Goal: Information Seeking & Learning: Learn about a topic

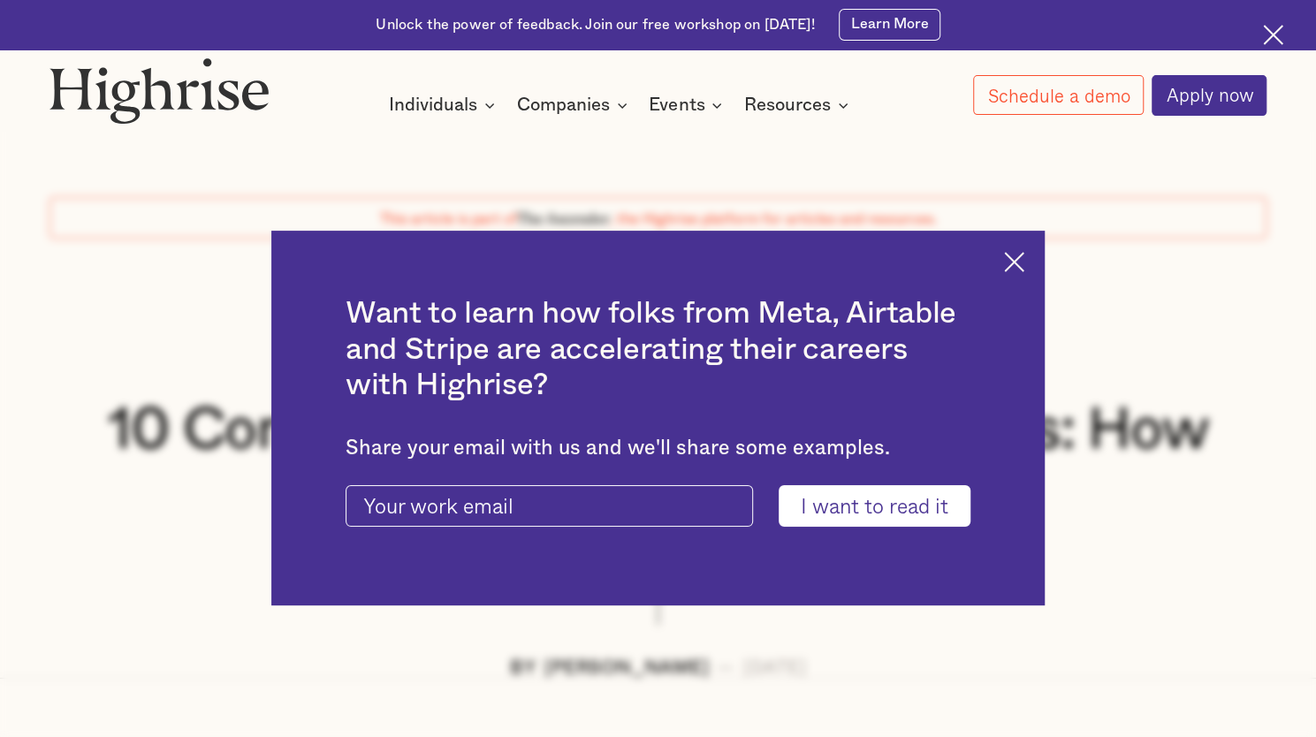
click at [1025, 256] on img at bounding box center [1014, 262] width 20 height 20
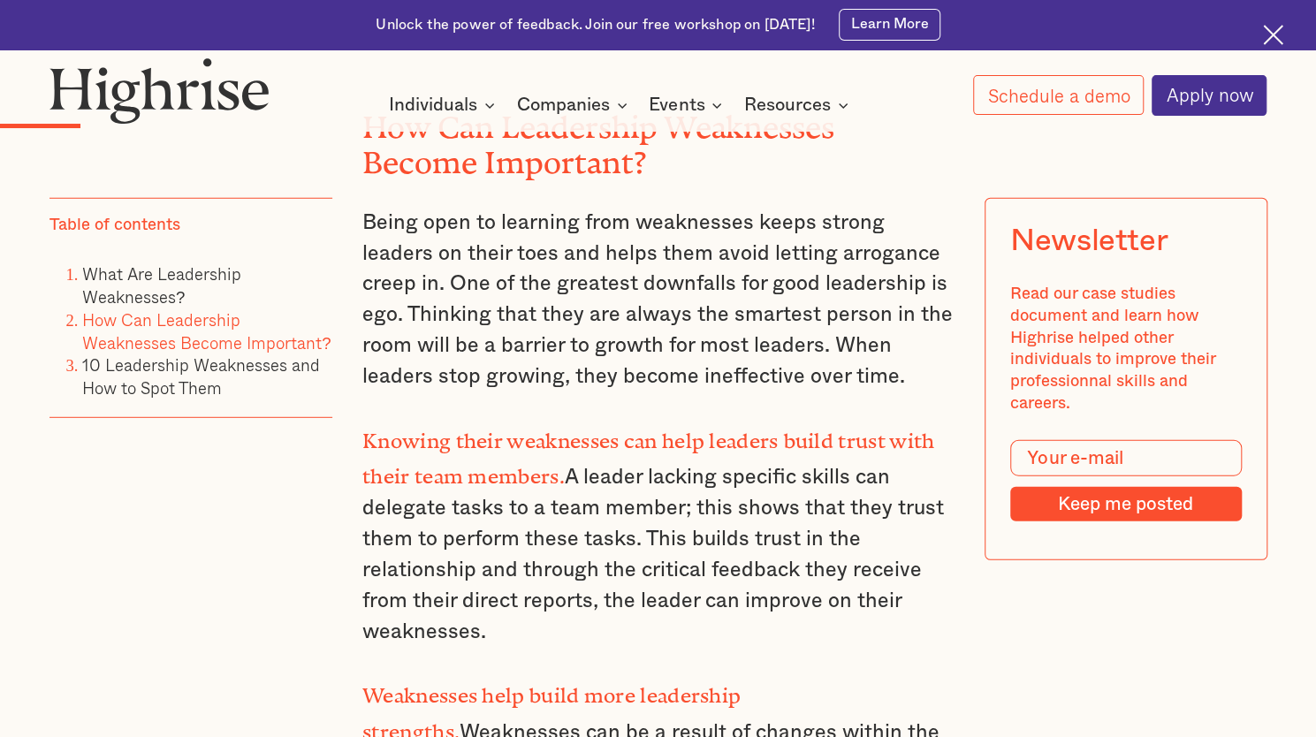
scroll to position [2755, 0]
click at [470, 608] on p "Knowing their weaknesses can help leaders build trust with their team members. …" at bounding box center [657, 534] width 591 height 226
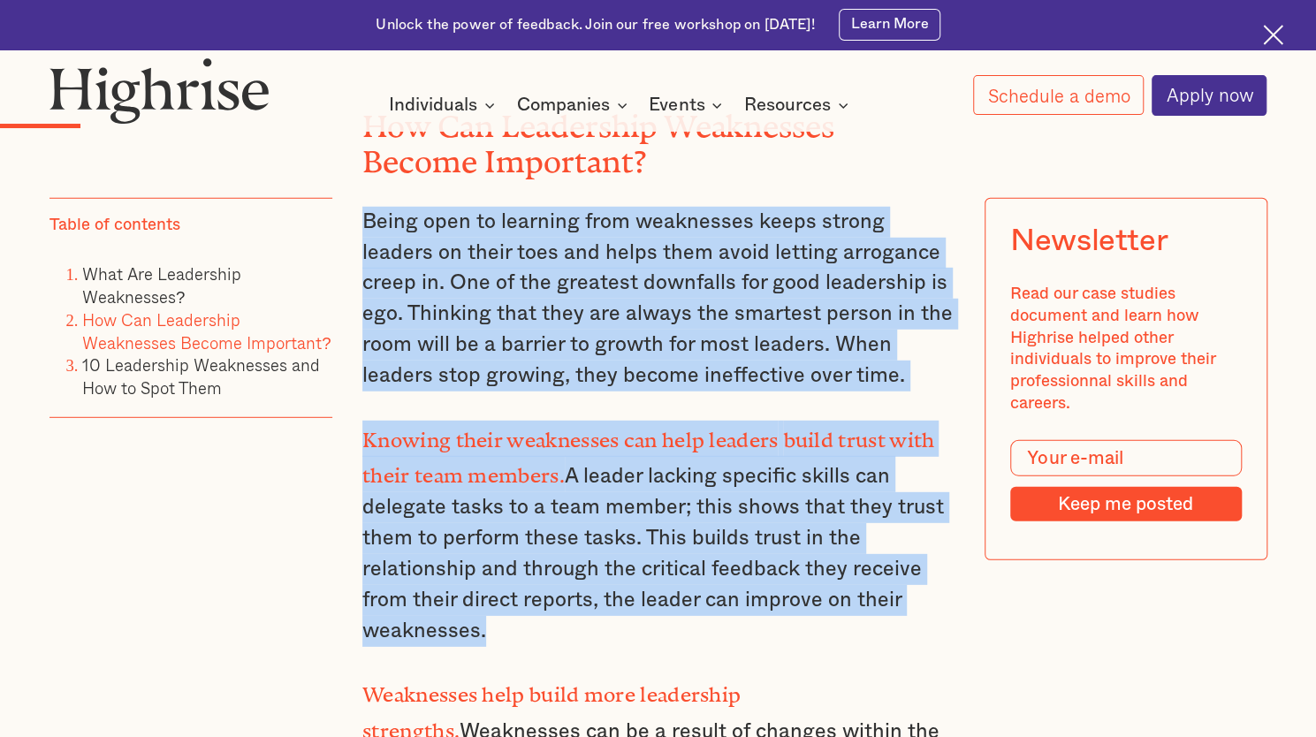
drag, startPoint x: 470, startPoint y: 608, endPoint x: 373, endPoint y: 208, distance: 412.1
click at [373, 208] on p "Being open to learning from weaknesses keeps strong leaders on their toes and h…" at bounding box center [657, 299] width 591 height 185
drag, startPoint x: 373, startPoint y: 208, endPoint x: 484, endPoint y: 598, distance: 406.3
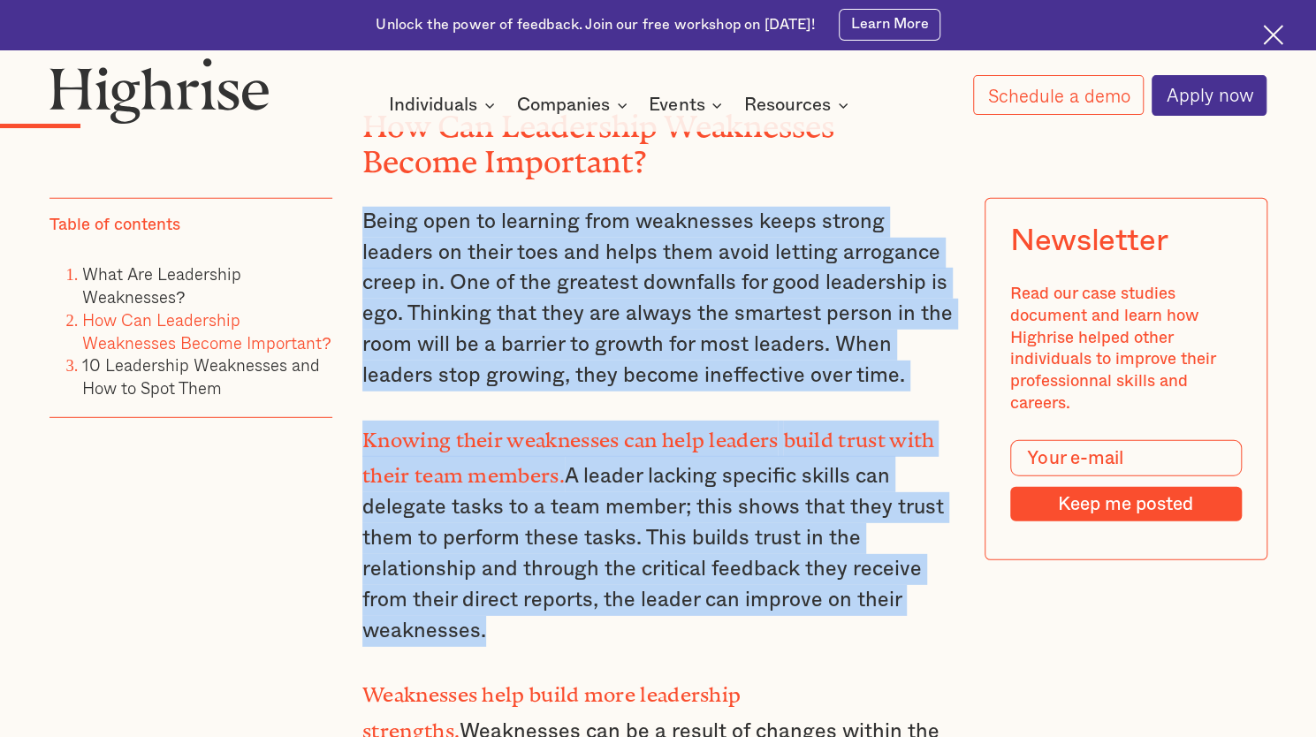
click at [484, 598] on p "Knowing their weaknesses can help leaders build trust with their team members. …" at bounding box center [657, 534] width 591 height 226
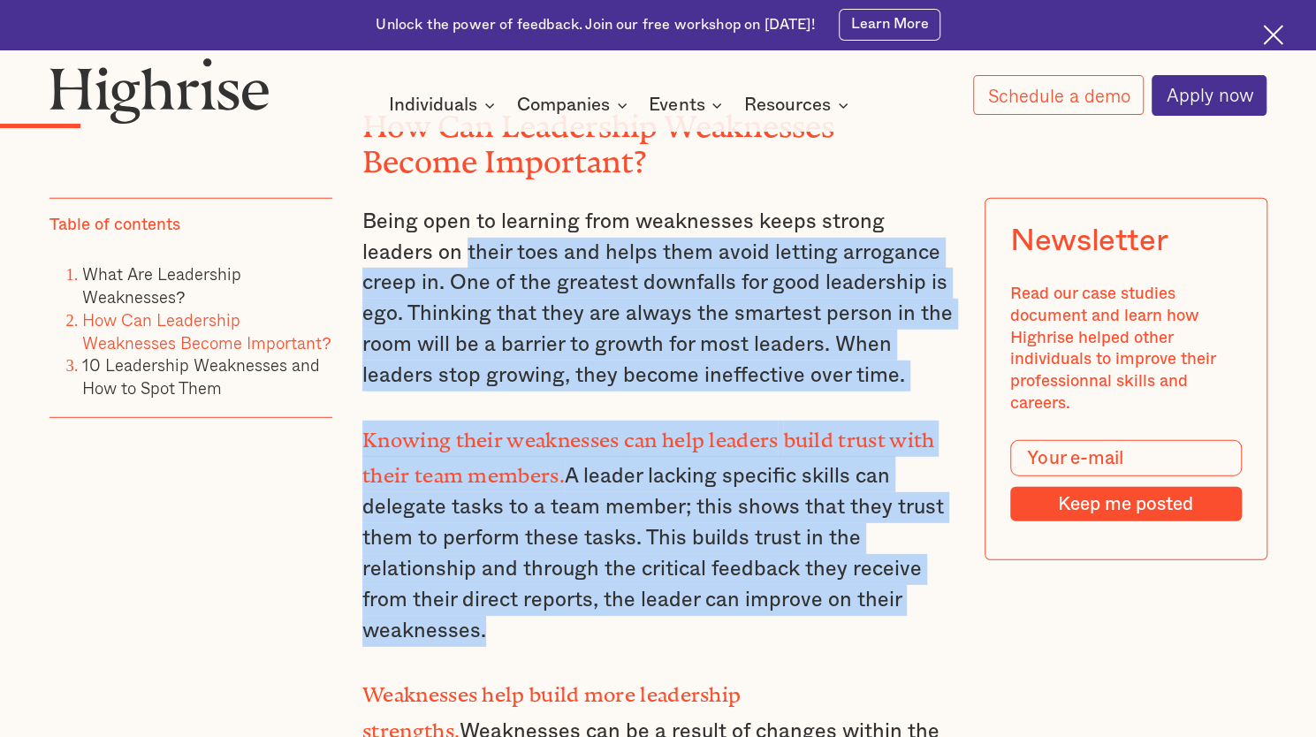
drag, startPoint x: 484, startPoint y: 598, endPoint x: 389, endPoint y: 245, distance: 366.3
click at [389, 245] on p "Being open to learning from weaknesses keeps strong leaders on their toes and h…" at bounding box center [657, 299] width 591 height 185
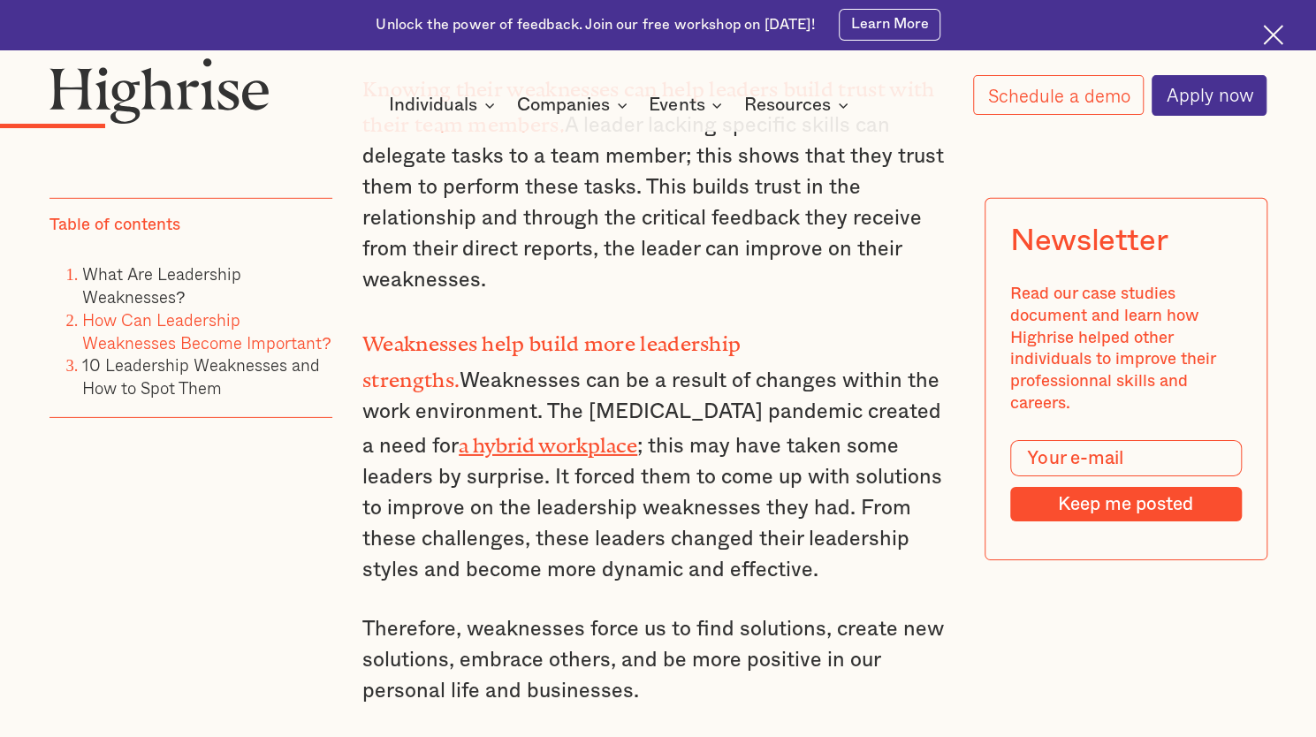
scroll to position [3107, 0]
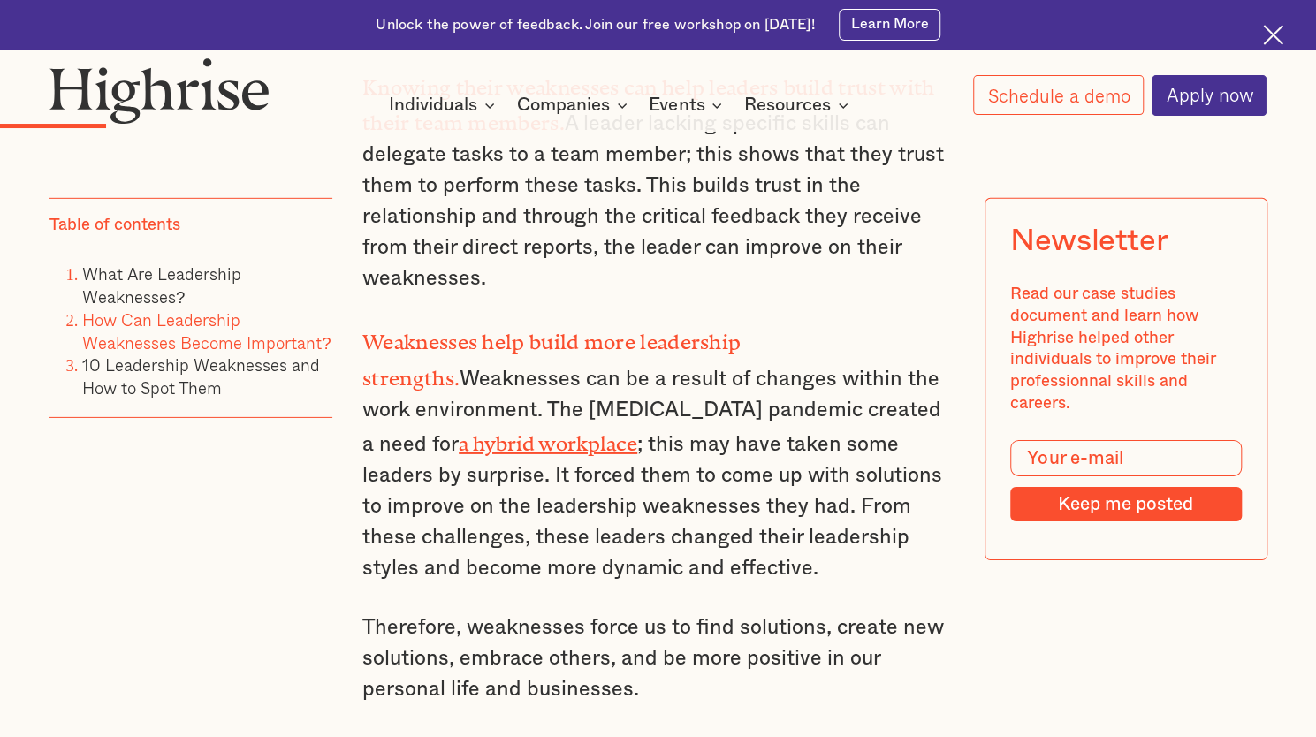
click at [392, 331] on strong "Weaknesses help build more leadership strengths." at bounding box center [551, 356] width 378 height 50
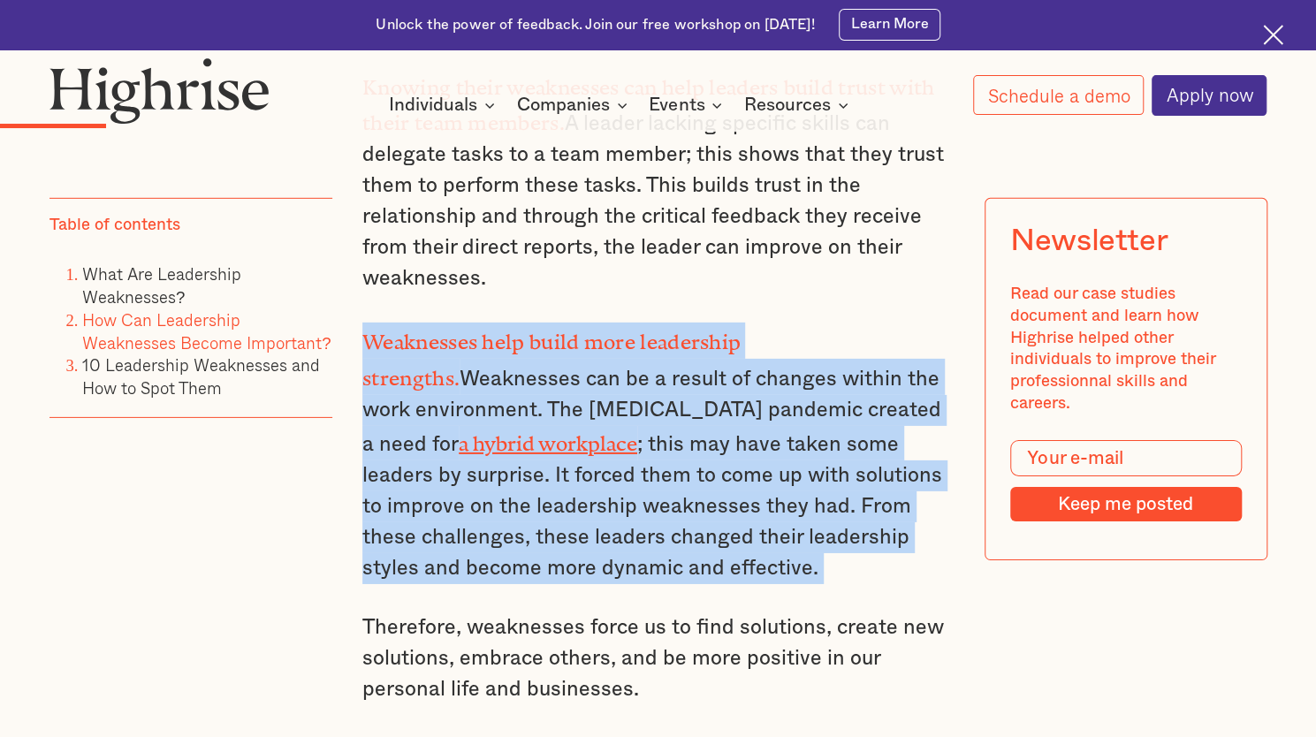
drag, startPoint x: 392, startPoint y: 317, endPoint x: 713, endPoint y: 528, distance: 383.7
click at [713, 528] on p "Weaknesses help build more leadership strengths. Weaknesses can be a result of …" at bounding box center [657, 453] width 591 height 261
drag, startPoint x: 713, startPoint y: 528, endPoint x: 406, endPoint y: 325, distance: 368.3
click at [406, 325] on p "Weaknesses help build more leadership strengths. Weaknesses can be a result of …" at bounding box center [657, 453] width 591 height 261
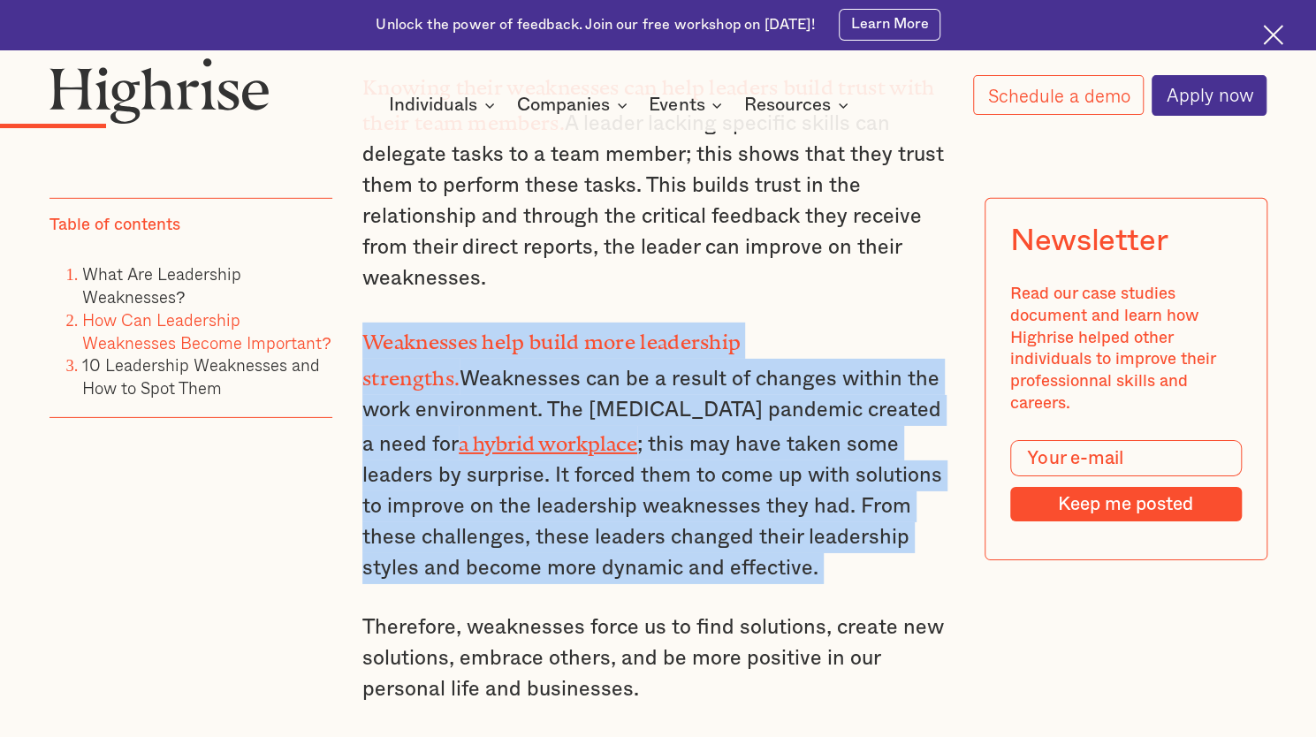
click at [406, 331] on strong "Weaknesses help build more leadership strengths." at bounding box center [551, 356] width 378 height 50
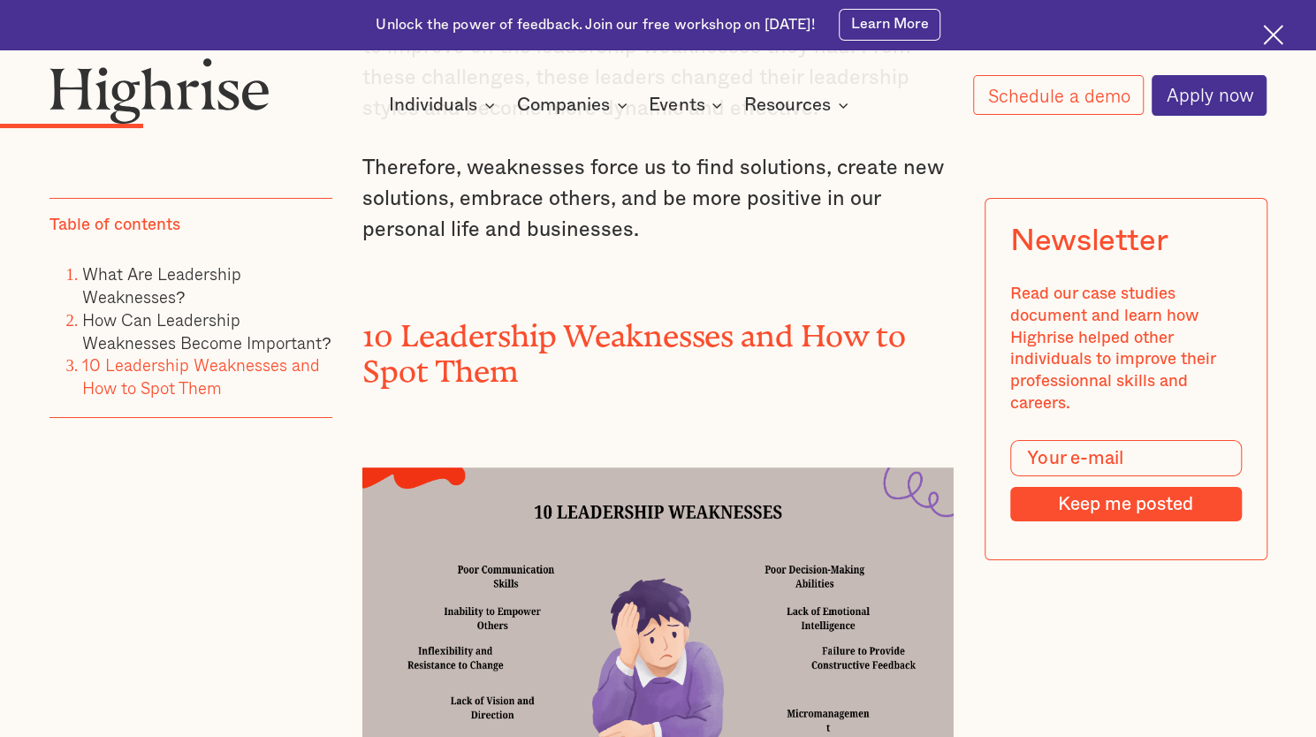
scroll to position [3853, 0]
